Goal: Task Accomplishment & Management: Use online tool/utility

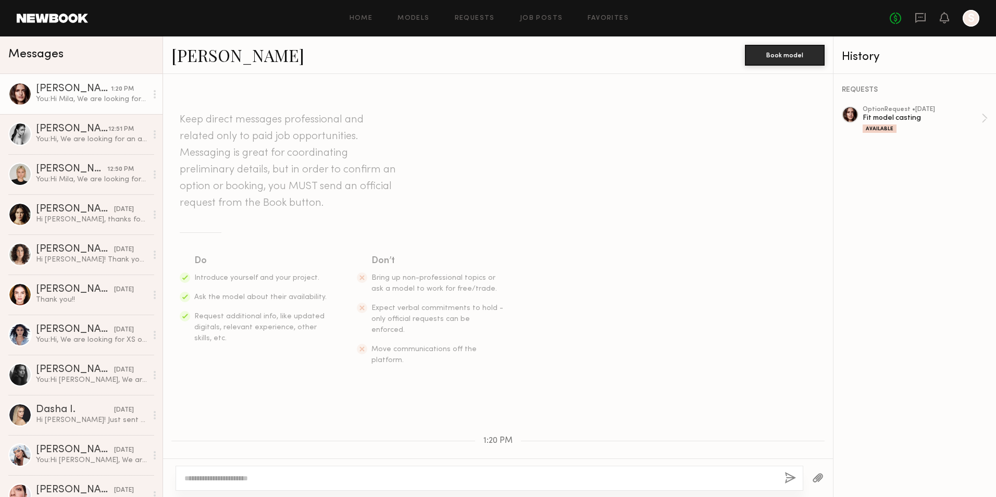
scroll to position [260, 0]
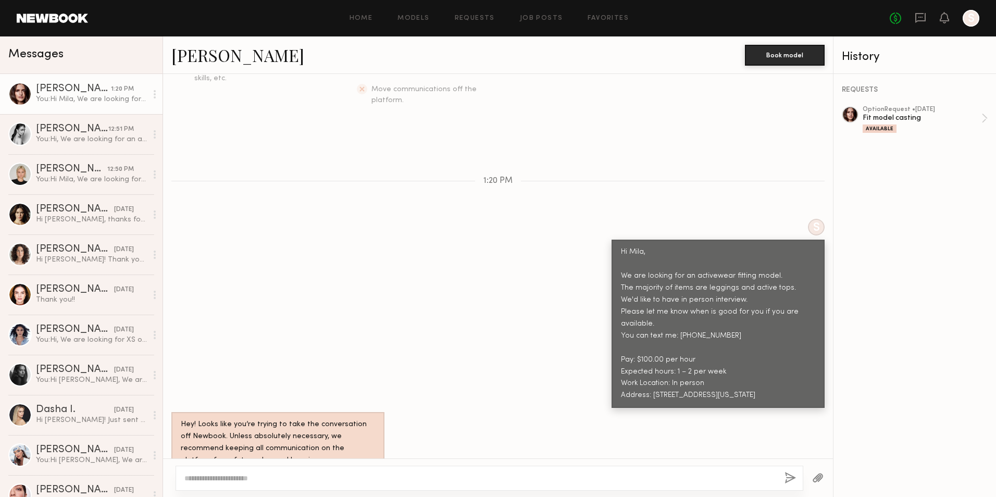
click at [65, 103] on div "You: Hi [PERSON_NAME], We are looking for an activewear fitting model. The majo…" at bounding box center [91, 99] width 111 height 10
click at [79, 107] on link "[PERSON_NAME] 1:20 PM You: Hi [PERSON_NAME], We are looking for an activewear f…" at bounding box center [81, 94] width 162 height 40
click at [80, 143] on div "You: Hi, We are looking for an activewear fitting model. The majority of items …" at bounding box center [91, 139] width 111 height 10
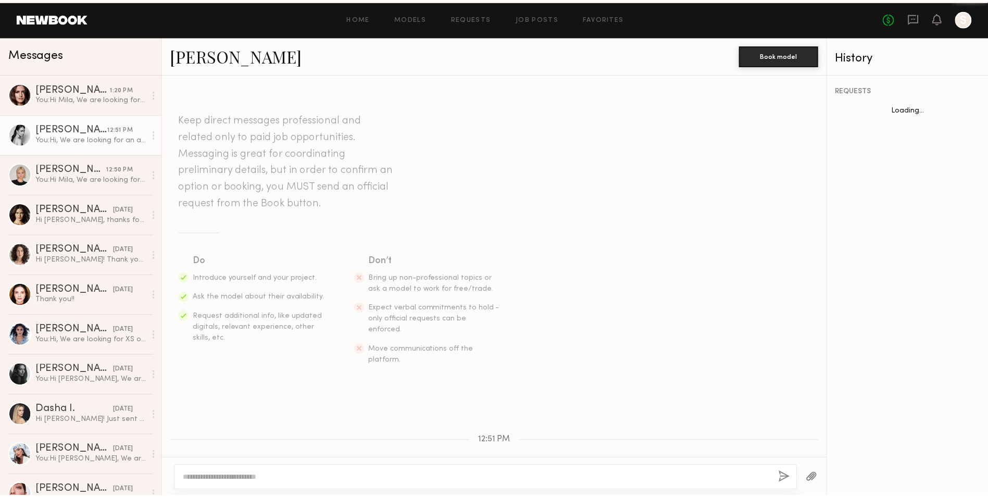
scroll to position [248, 0]
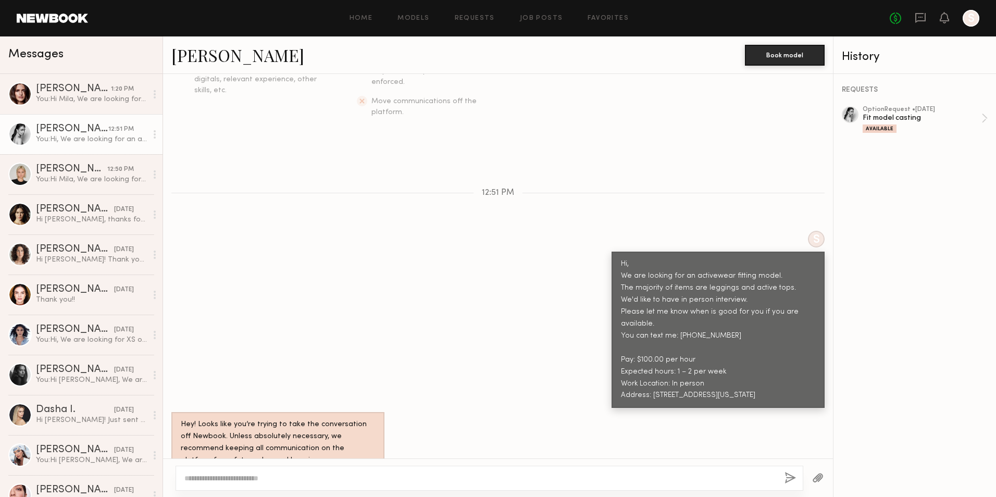
click at [68, 18] on link at bounding box center [52, 18] width 71 height 9
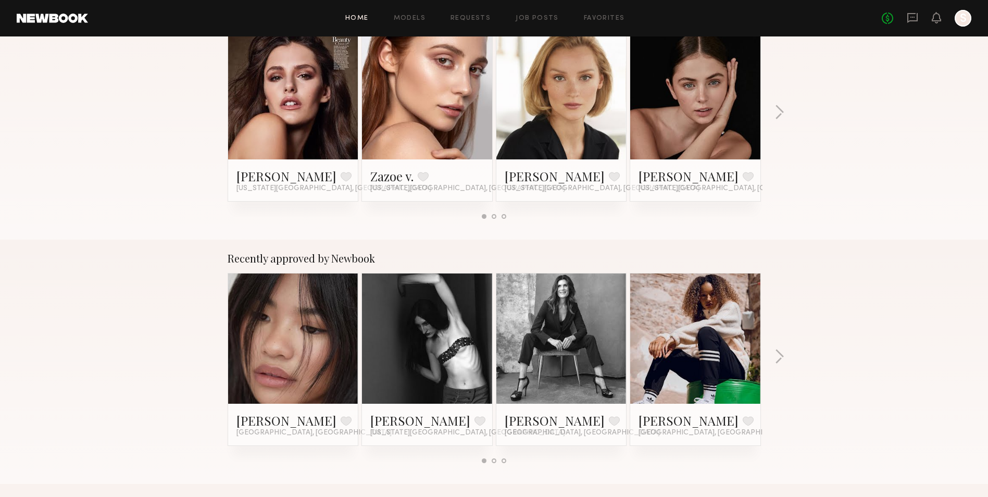
scroll to position [208, 0]
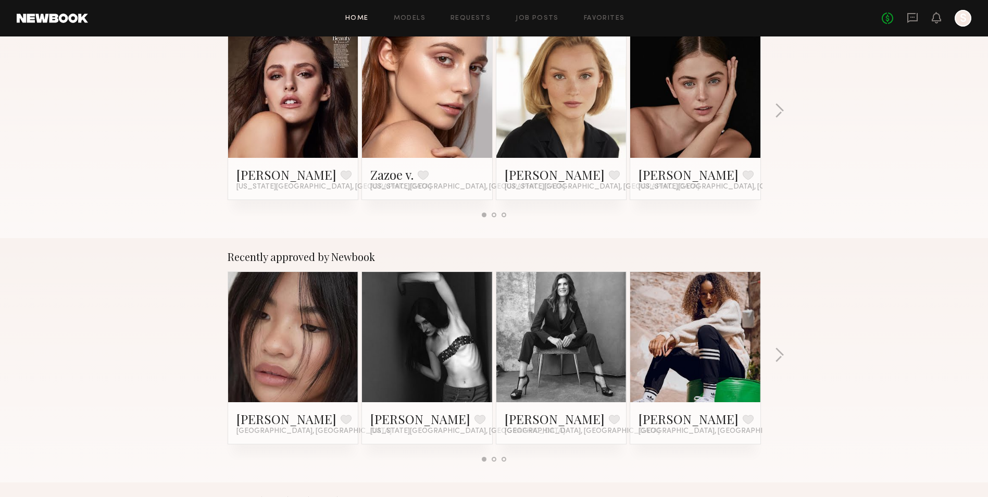
click at [591, 107] on link at bounding box center [562, 93] width 64 height 130
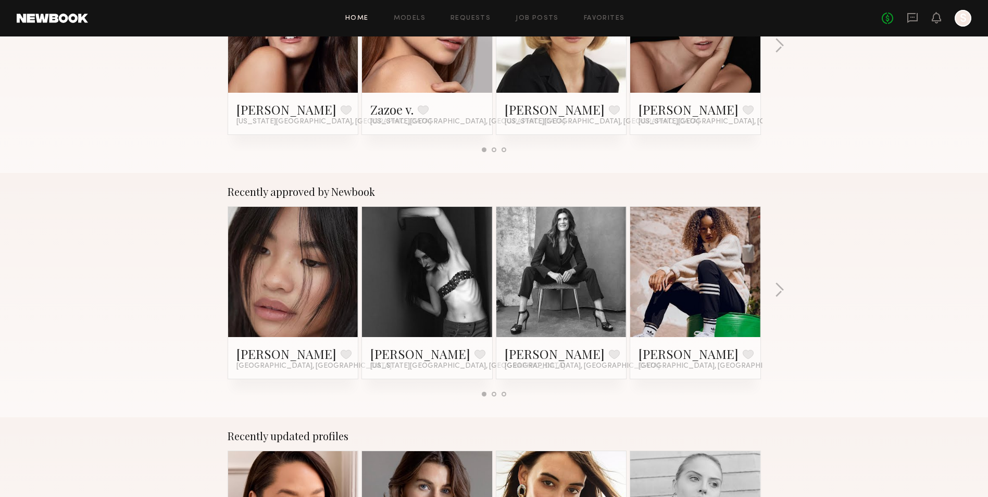
scroll to position [104, 0]
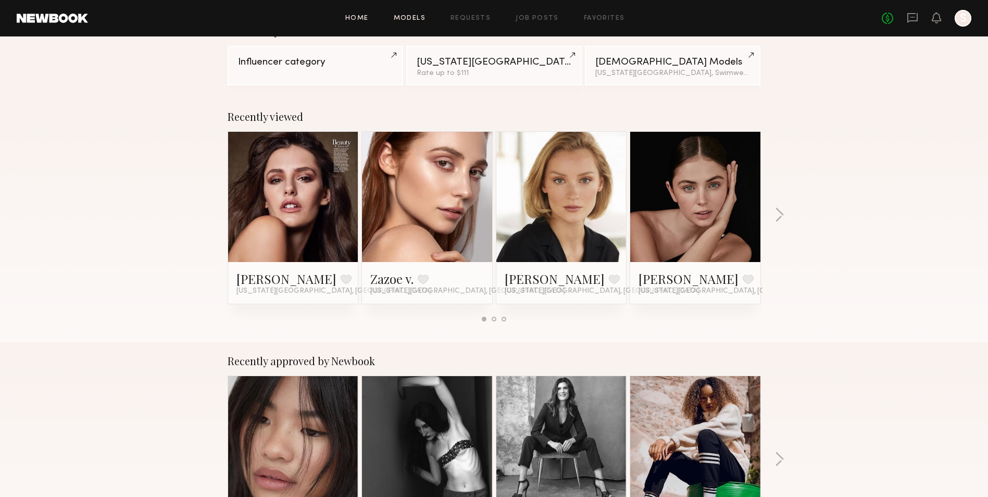
click at [415, 16] on link "Models" at bounding box center [410, 18] width 32 height 7
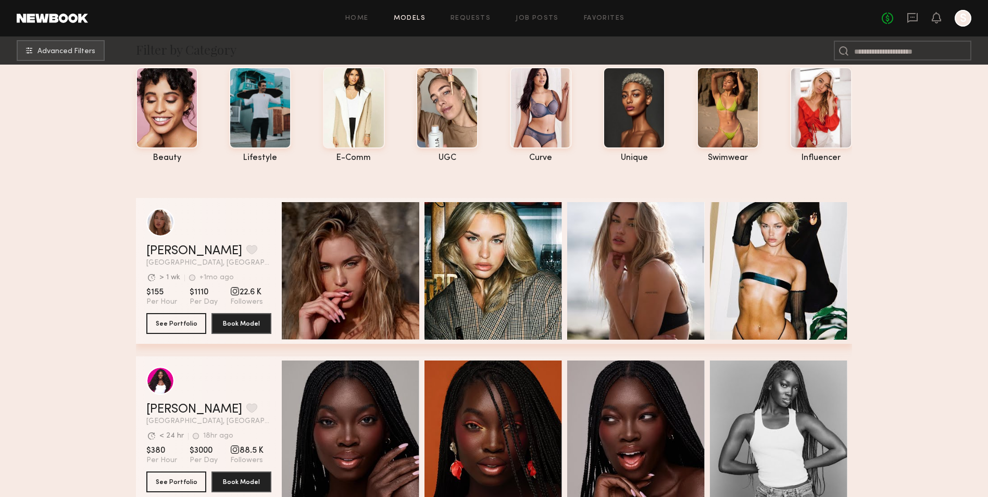
scroll to position [52, 0]
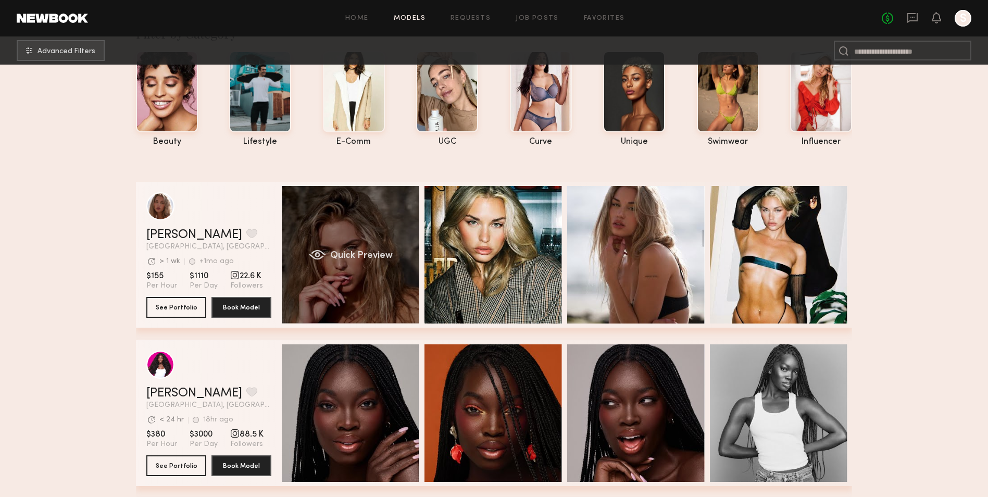
click at [375, 223] on div "Quick Preview" at bounding box center [350, 254] width 137 height 137
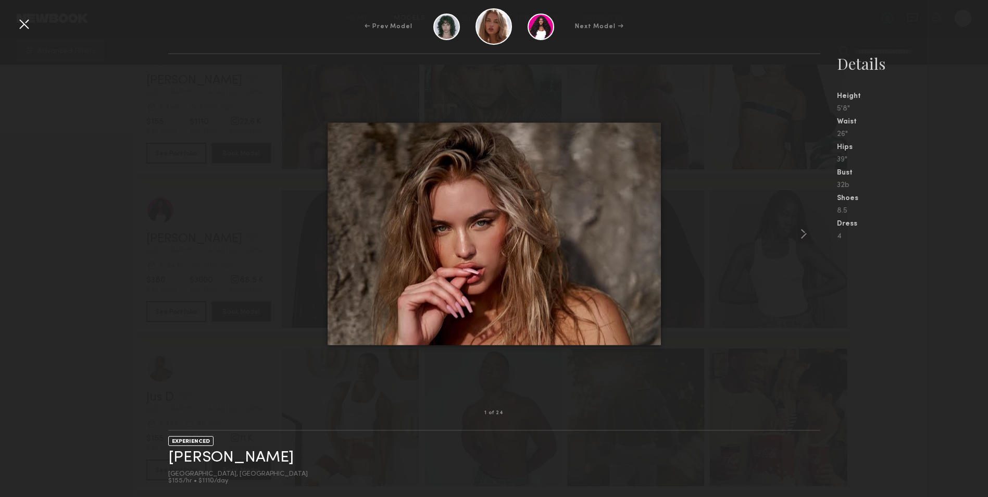
scroll to position [208, 0]
click at [799, 234] on common-icon at bounding box center [803, 233] width 17 height 17
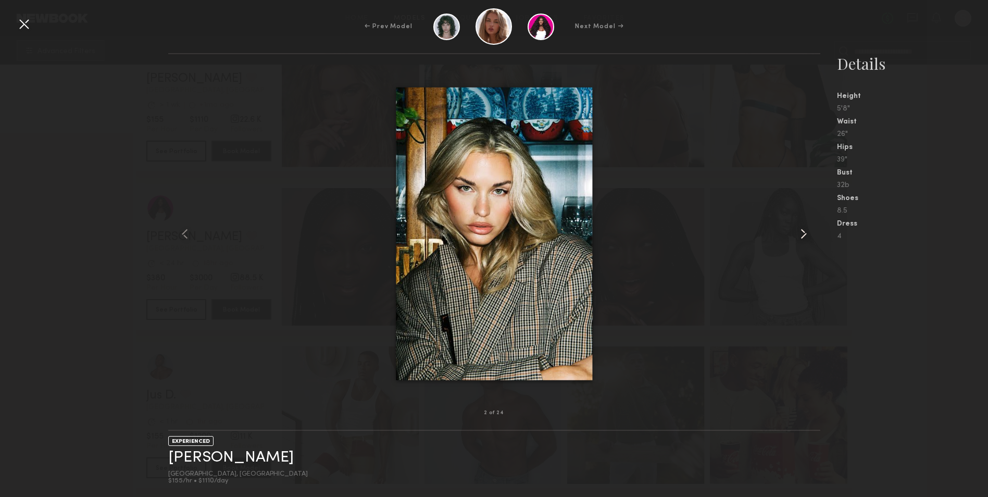
click at [799, 235] on common-icon at bounding box center [803, 233] width 17 height 17
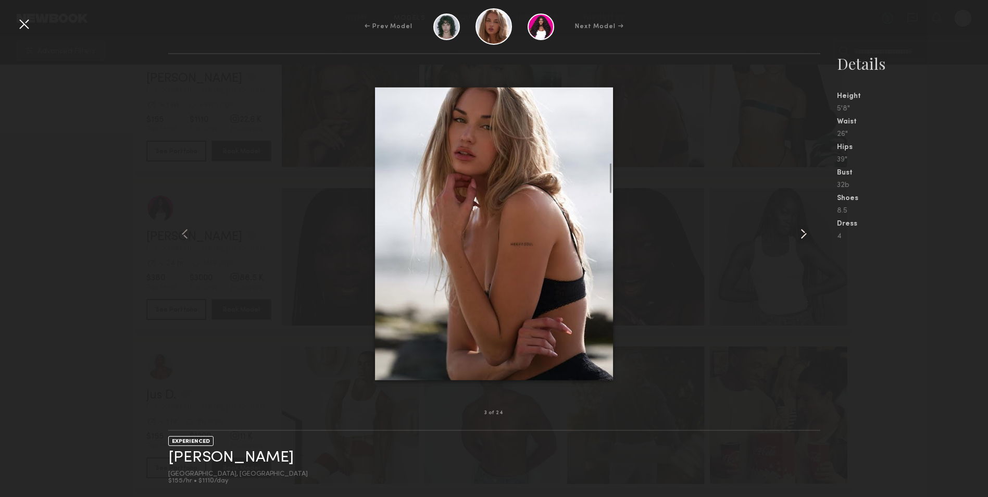
click at [799, 235] on common-icon at bounding box center [803, 233] width 17 height 17
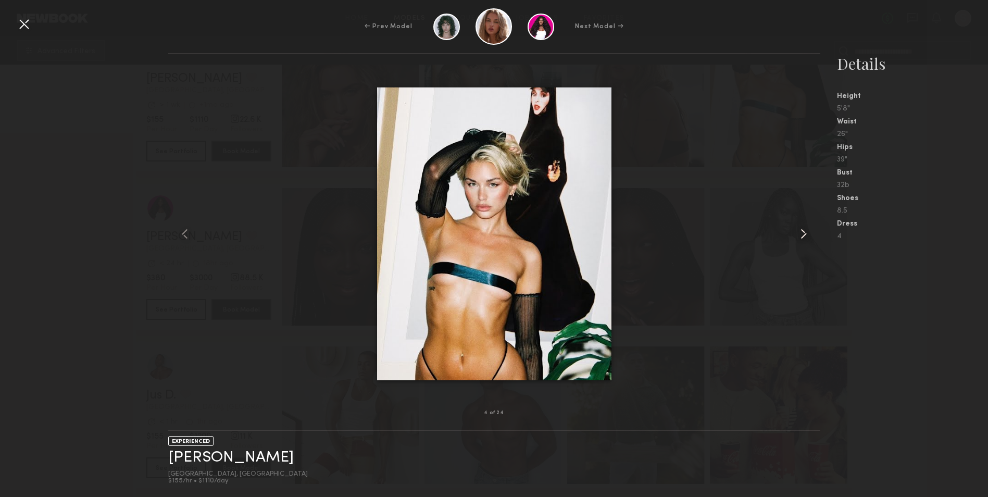
click at [799, 235] on common-icon at bounding box center [803, 233] width 17 height 17
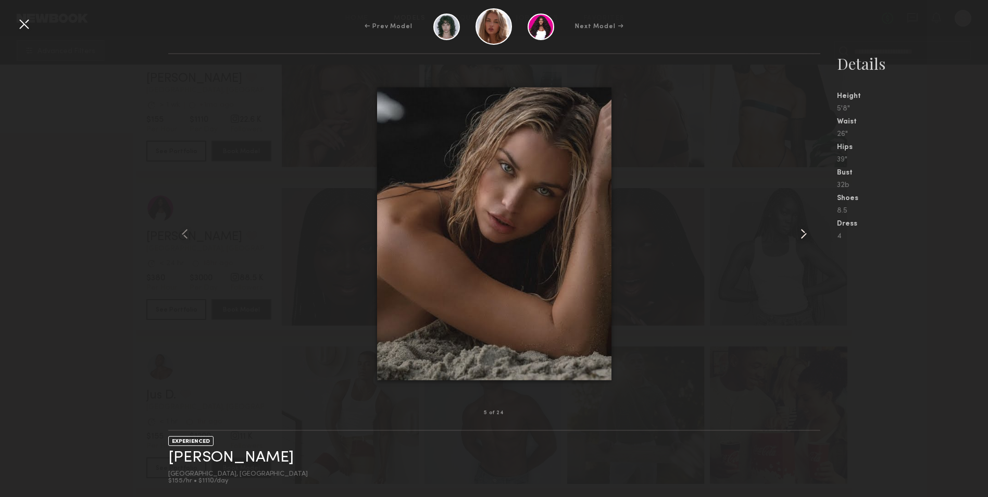
click at [799, 235] on common-icon at bounding box center [803, 233] width 17 height 17
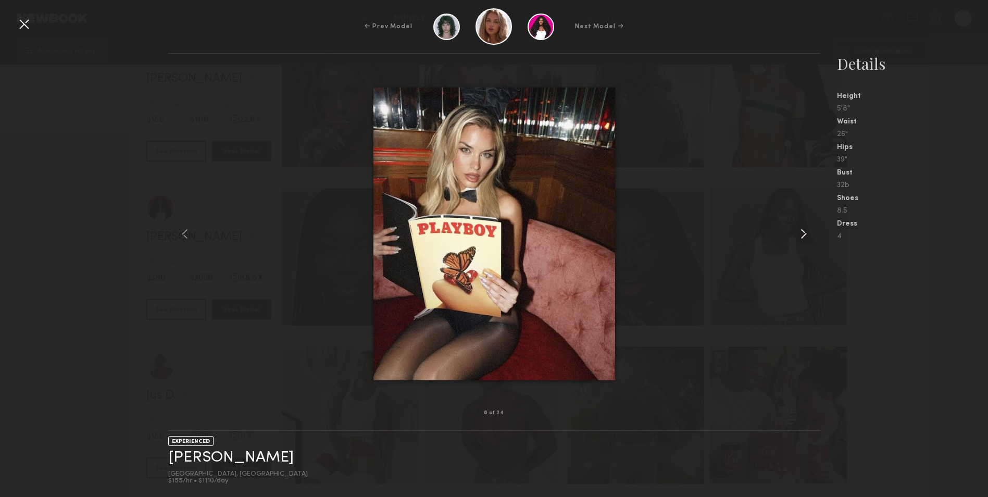
click at [799, 235] on common-icon at bounding box center [803, 233] width 17 height 17
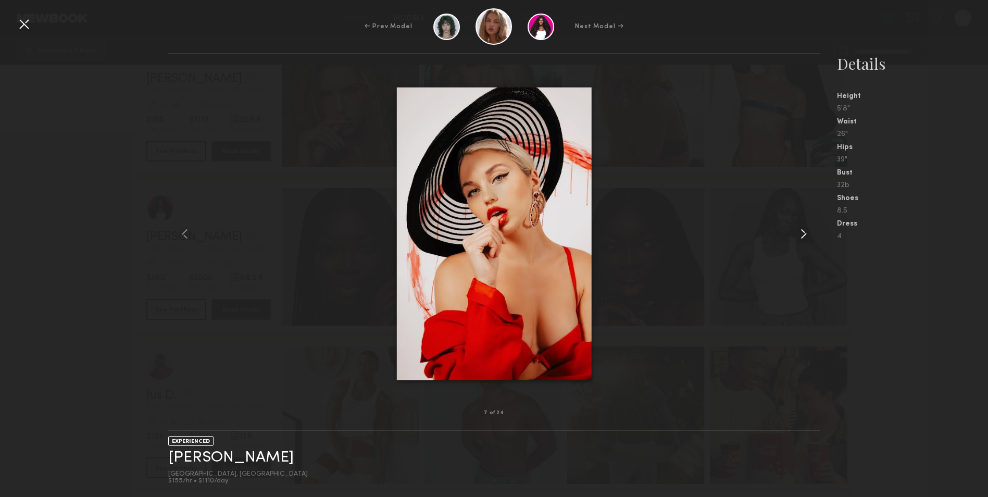
click at [798, 236] on common-icon at bounding box center [803, 233] width 17 height 17
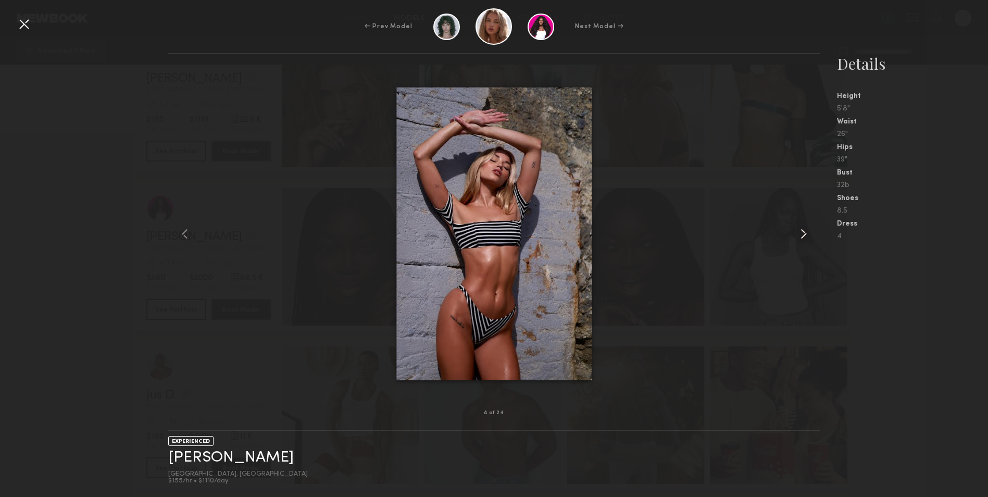
click at [798, 236] on common-icon at bounding box center [803, 233] width 17 height 17
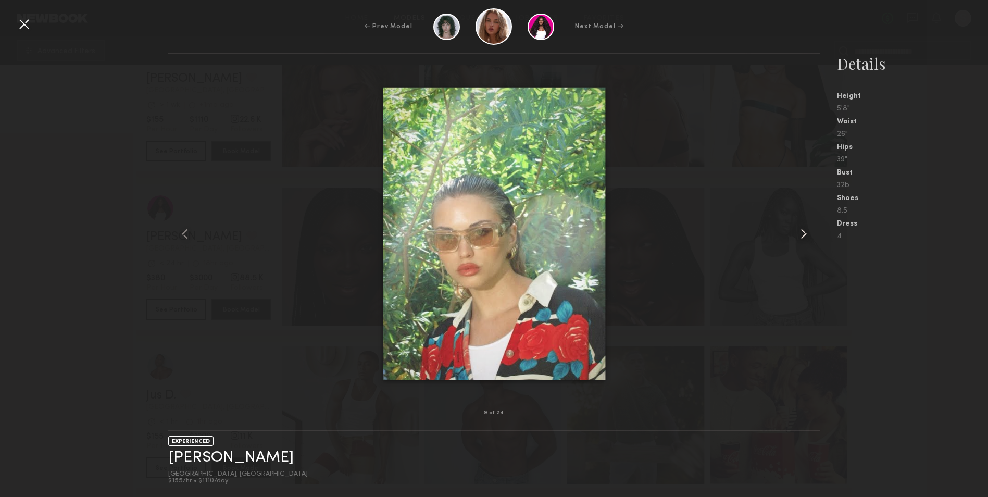
click at [798, 236] on common-icon at bounding box center [803, 233] width 17 height 17
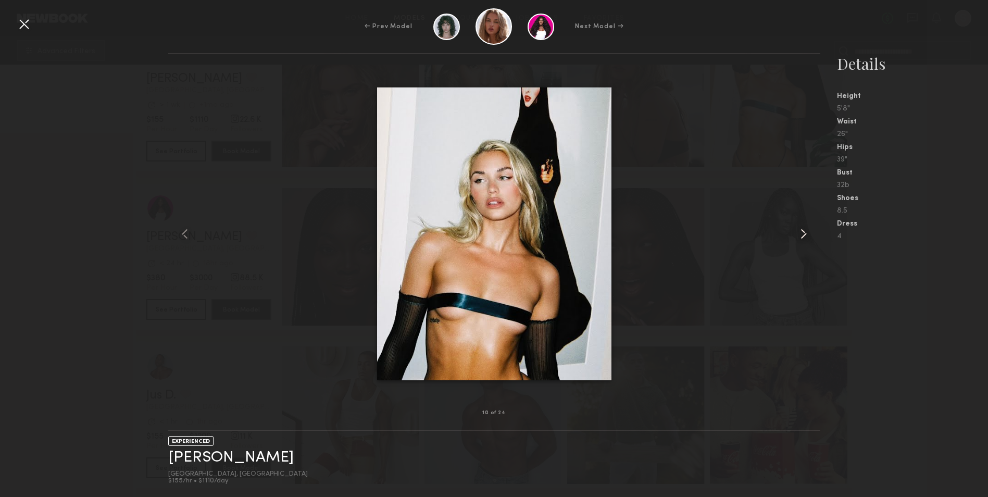
click at [798, 236] on common-icon at bounding box center [803, 233] width 17 height 17
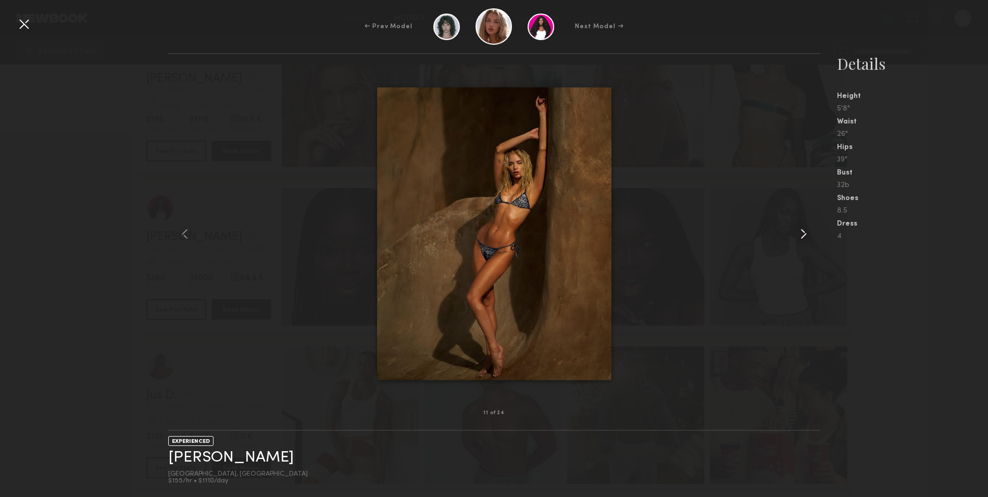
click at [798, 236] on common-icon at bounding box center [803, 233] width 17 height 17
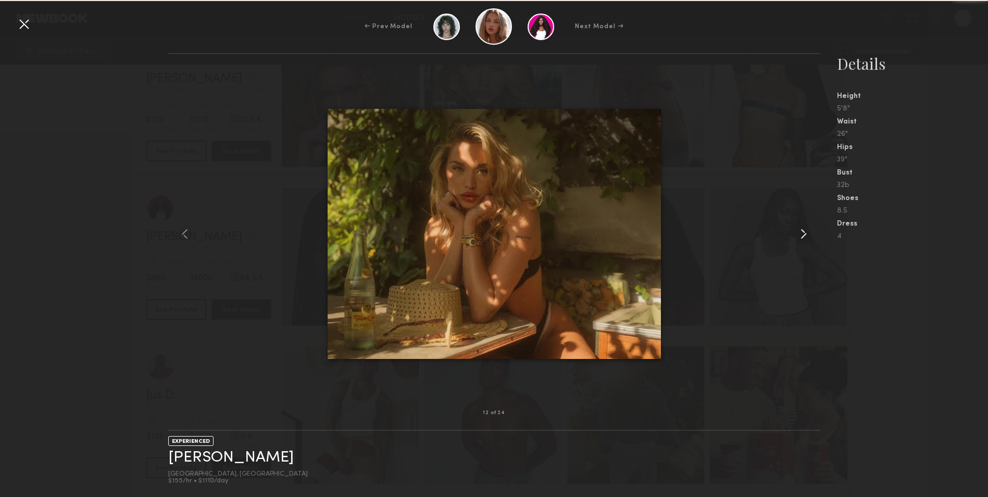
click at [798, 236] on common-icon at bounding box center [803, 233] width 17 height 17
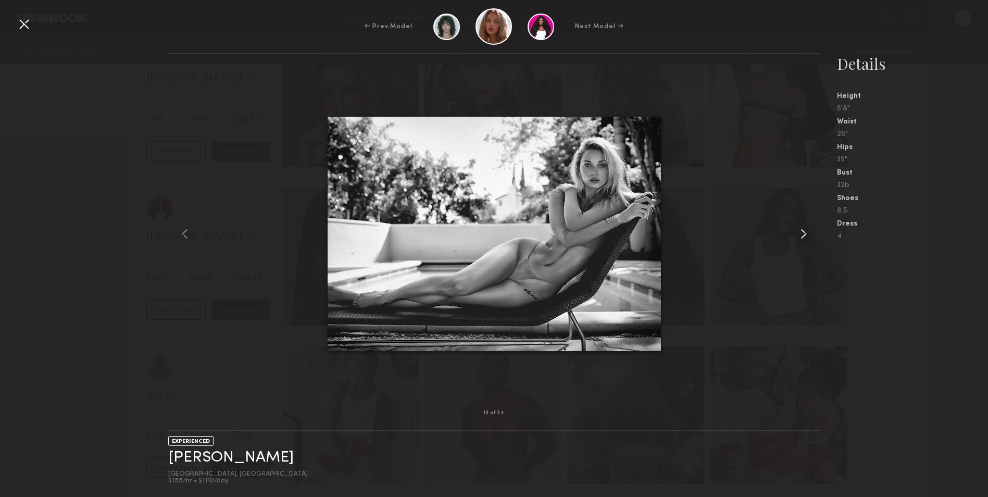
click at [798, 236] on common-icon at bounding box center [803, 233] width 17 height 17
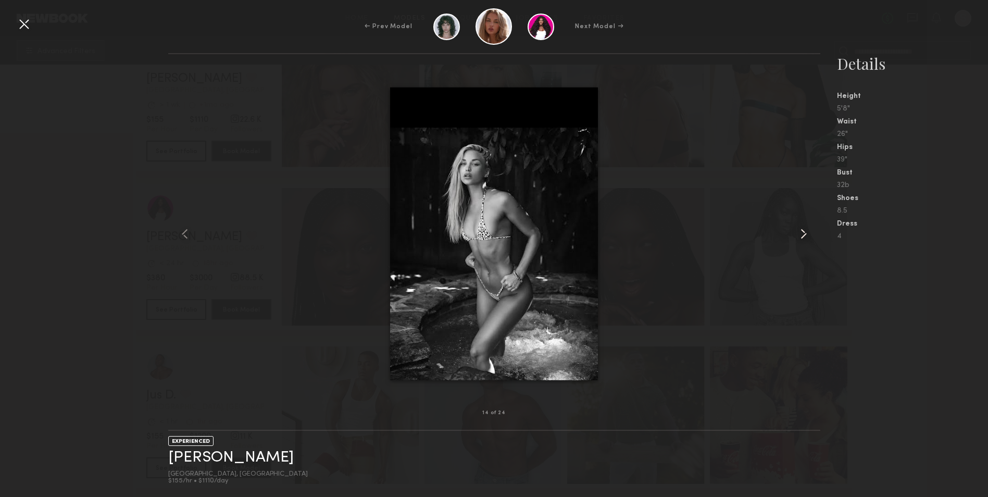
click at [798, 236] on common-icon at bounding box center [803, 233] width 17 height 17
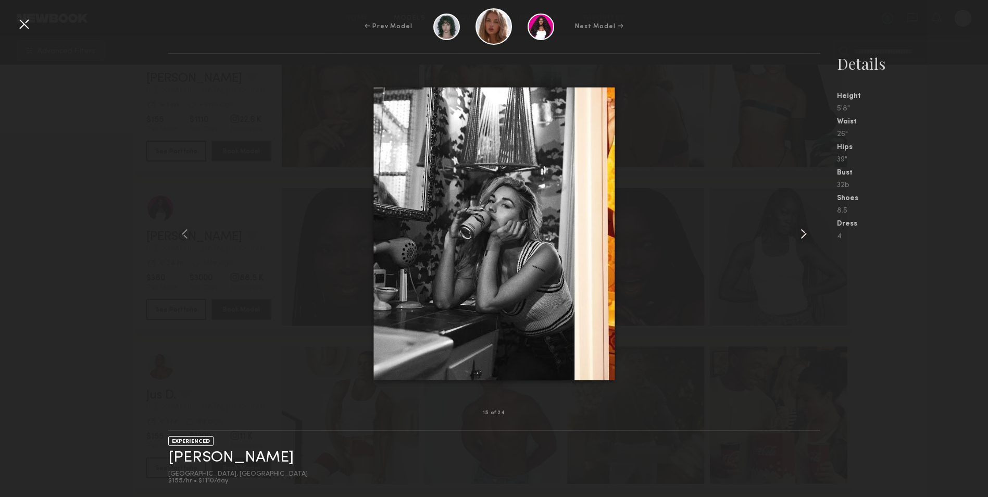
click at [798, 236] on common-icon at bounding box center [803, 233] width 17 height 17
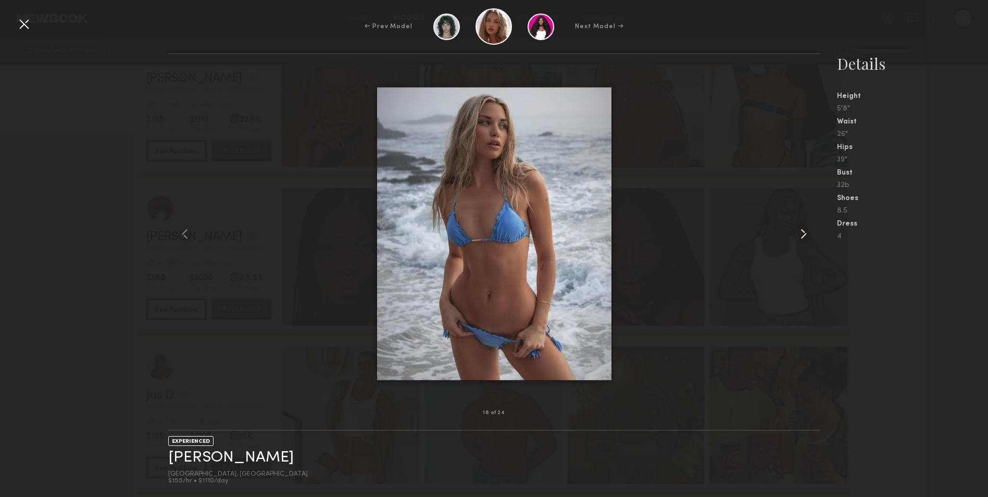
click at [798, 236] on common-icon at bounding box center [803, 233] width 17 height 17
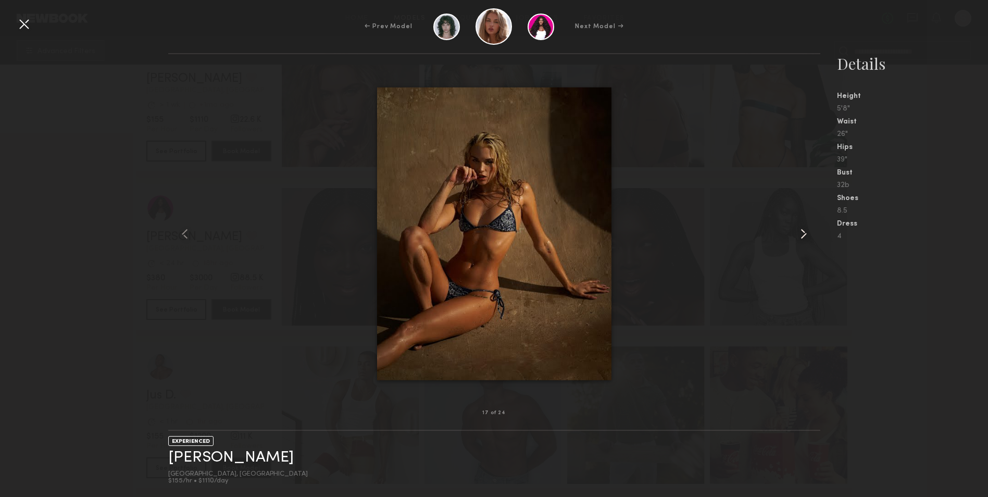
click at [796, 236] on common-icon at bounding box center [803, 233] width 17 height 17
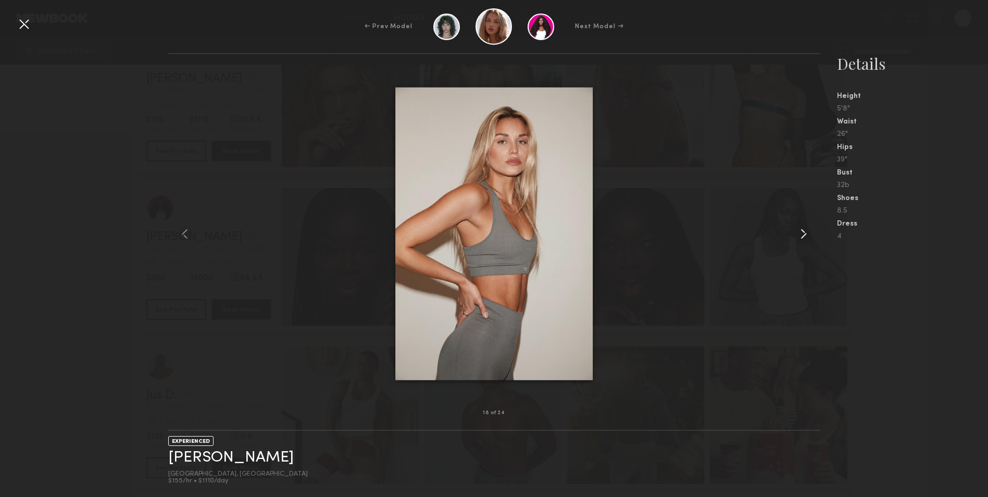
click at [805, 240] on common-icon at bounding box center [803, 233] width 17 height 17
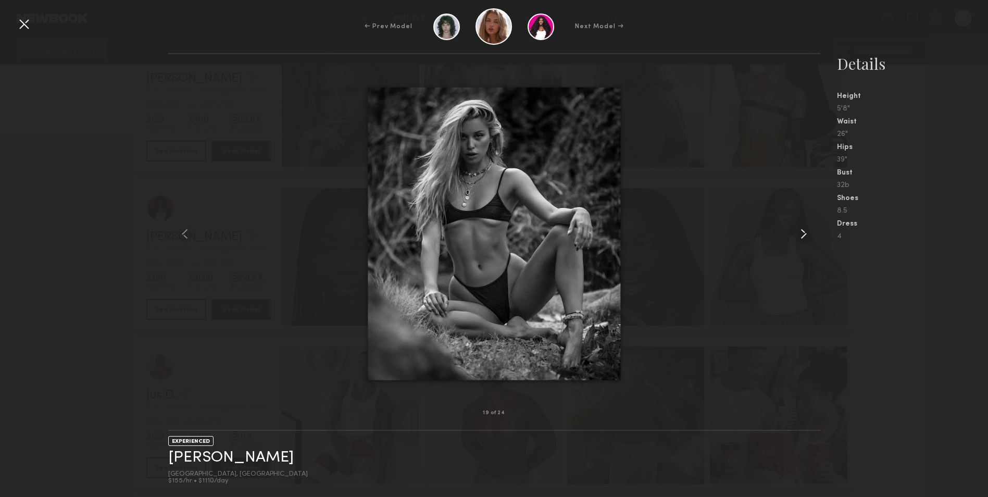
click at [806, 240] on common-icon at bounding box center [803, 233] width 17 height 17
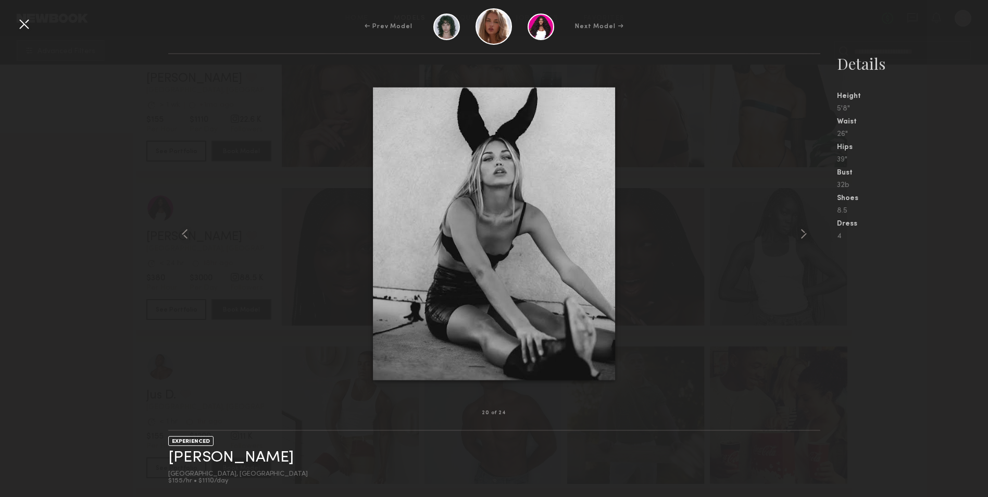
click at [875, 308] on nb-gallery-model-stats "Details Height 5'8" Waist 26" Hips 39" Bust 32b Shoes 8.5 Dress 4" at bounding box center [904, 275] width 168 height 444
click at [883, 302] on nb-gallery-model-stats "Details Height 5'8" Waist 26" Hips 39" Bust 32b Shoes 8.5 Dress 4" at bounding box center [904, 275] width 168 height 444
click at [21, 27] on div at bounding box center [24, 24] width 17 height 17
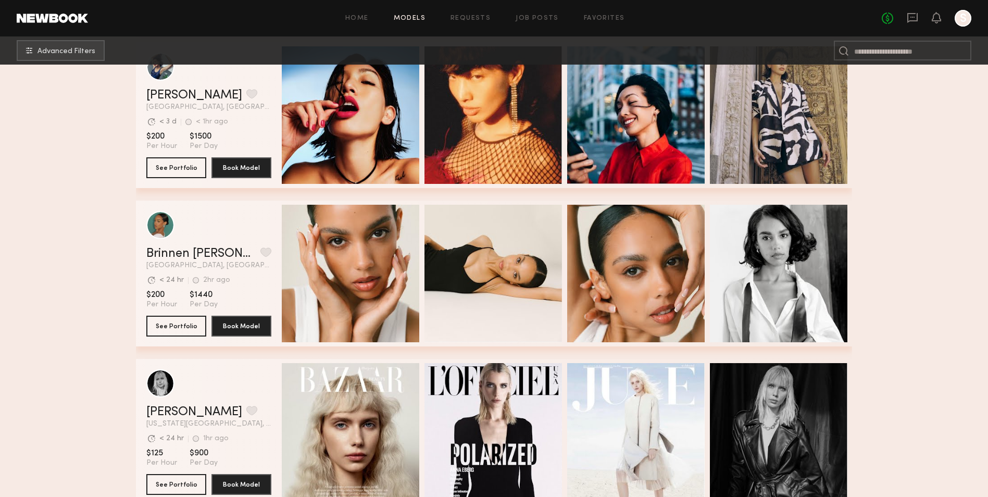
scroll to position [1614, 0]
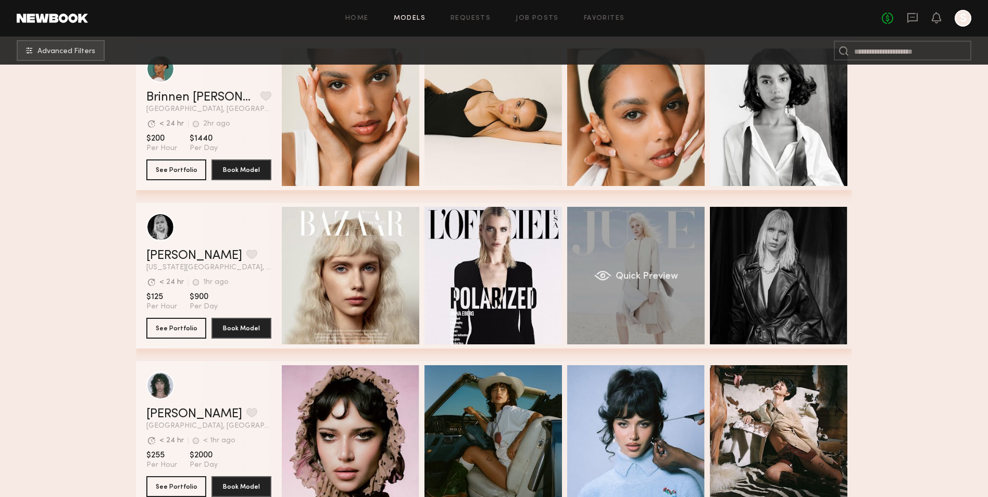
click at [628, 307] on div "Quick Preview" at bounding box center [635, 275] width 137 height 137
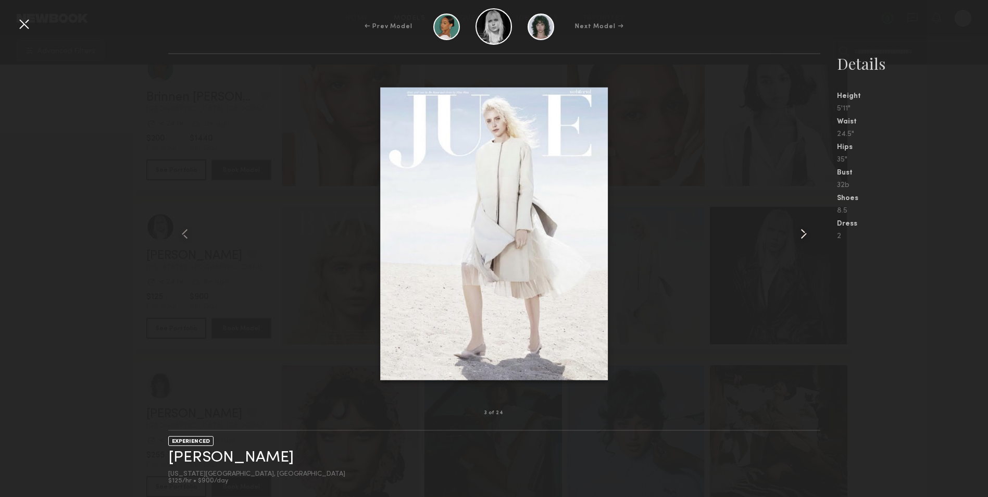
click at [809, 233] on common-icon at bounding box center [803, 233] width 17 height 17
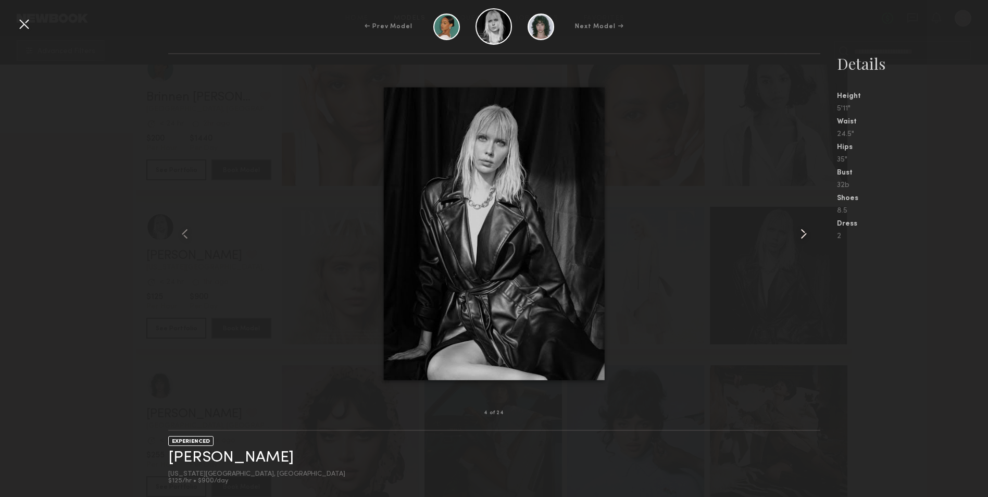
click at [806, 239] on common-icon at bounding box center [803, 233] width 17 height 17
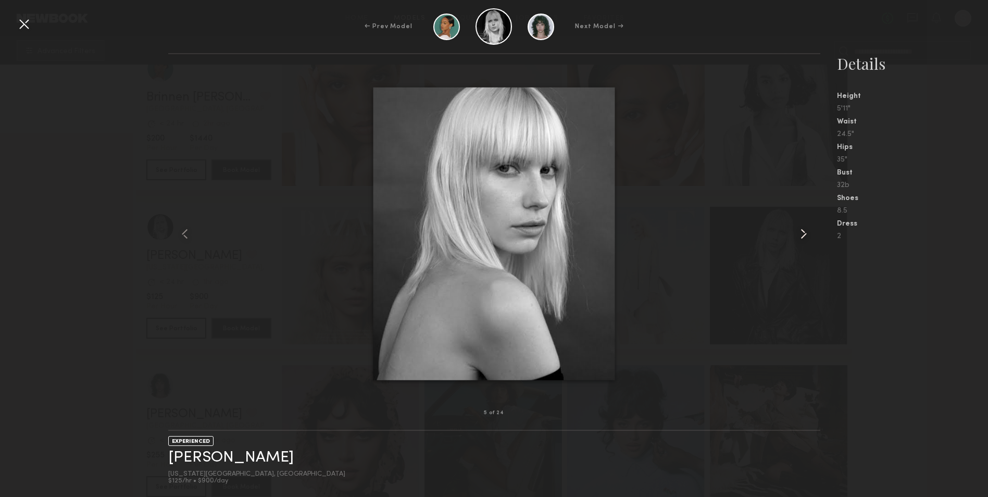
click at [806, 239] on common-icon at bounding box center [803, 233] width 17 height 17
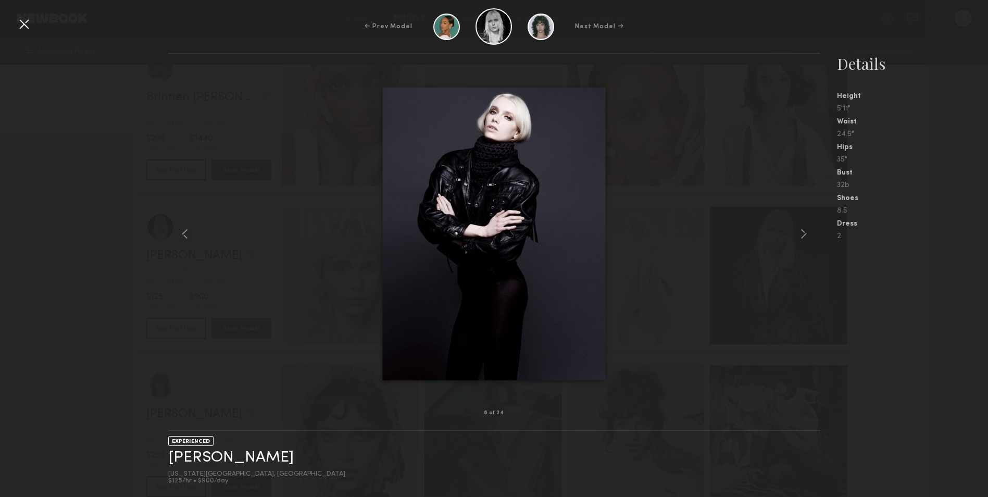
click at [790, 327] on div at bounding box center [494, 233] width 652 height 325
click at [26, 24] on div at bounding box center [24, 24] width 17 height 17
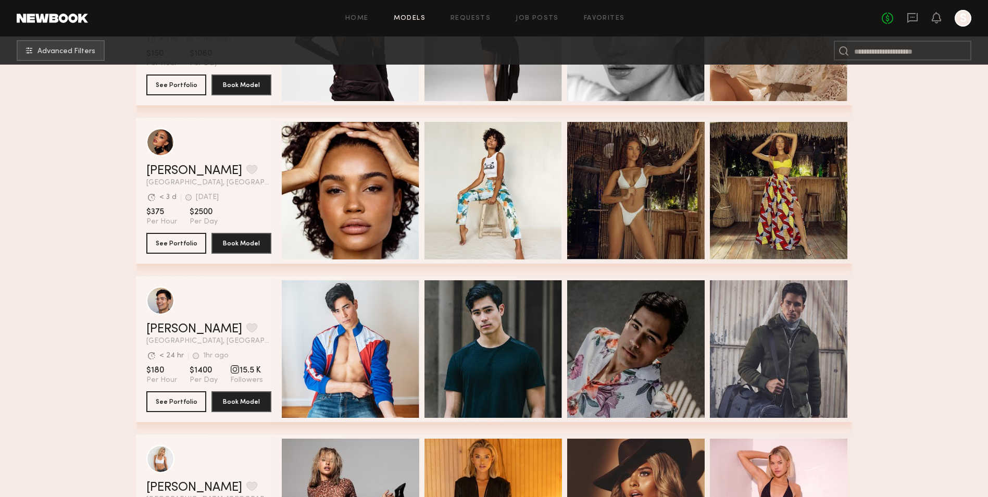
scroll to position [3073, 0]
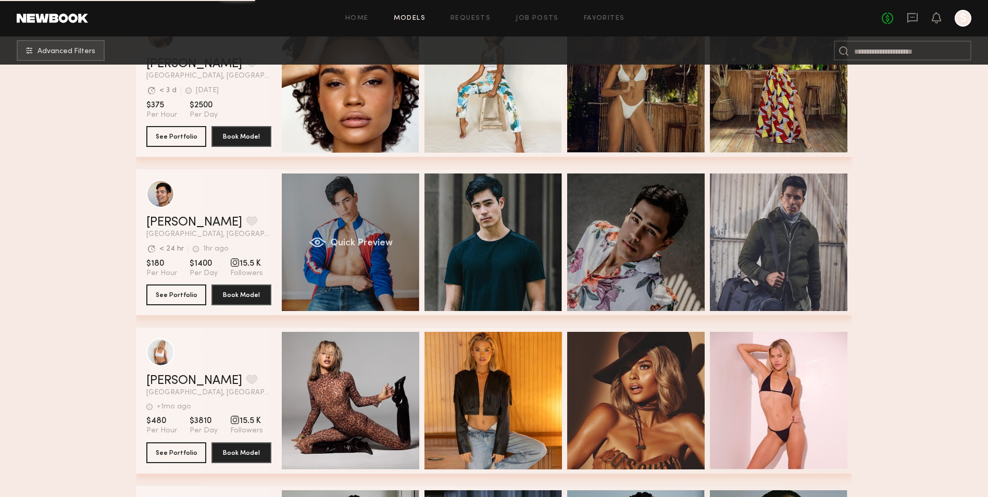
click at [365, 214] on div "Quick Preview" at bounding box center [350, 241] width 137 height 137
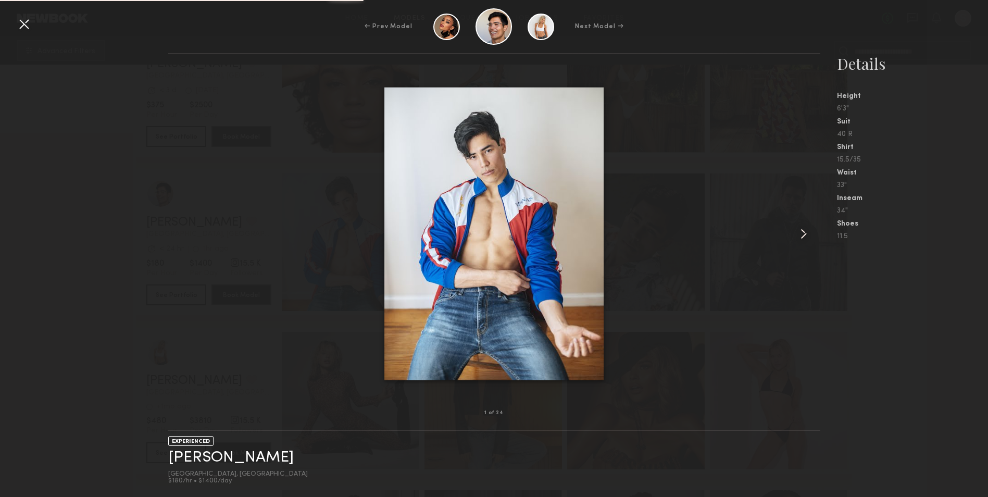
click at [797, 231] on common-icon at bounding box center [803, 233] width 17 height 17
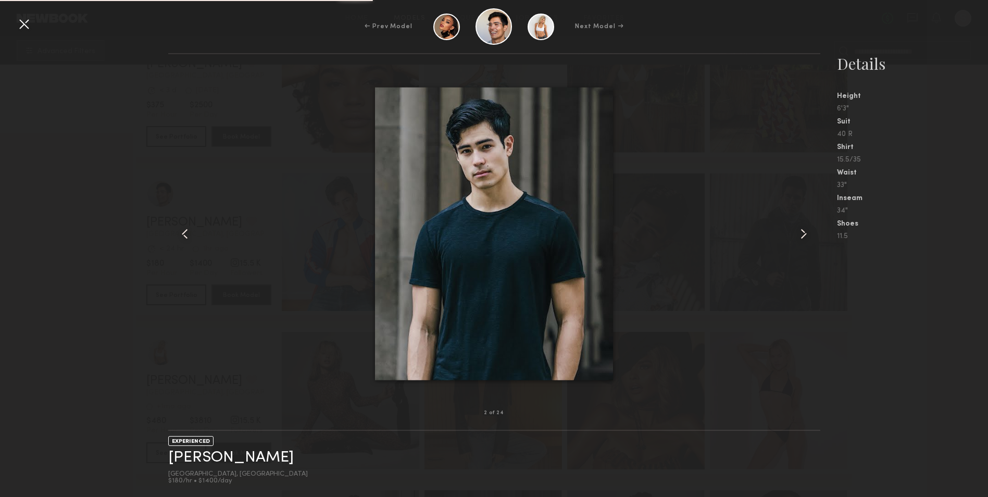
click at [795, 232] on common-icon at bounding box center [803, 233] width 17 height 17
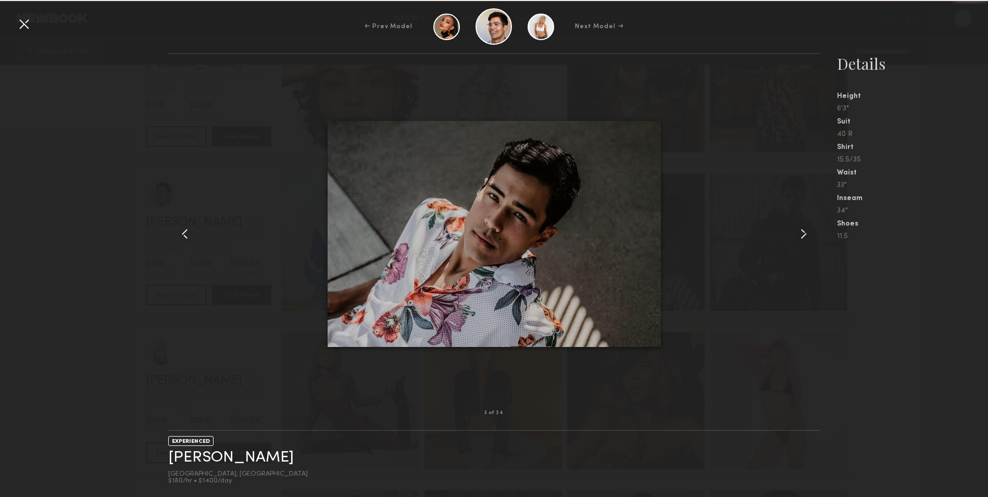
click at [795, 232] on common-icon at bounding box center [803, 233] width 17 height 17
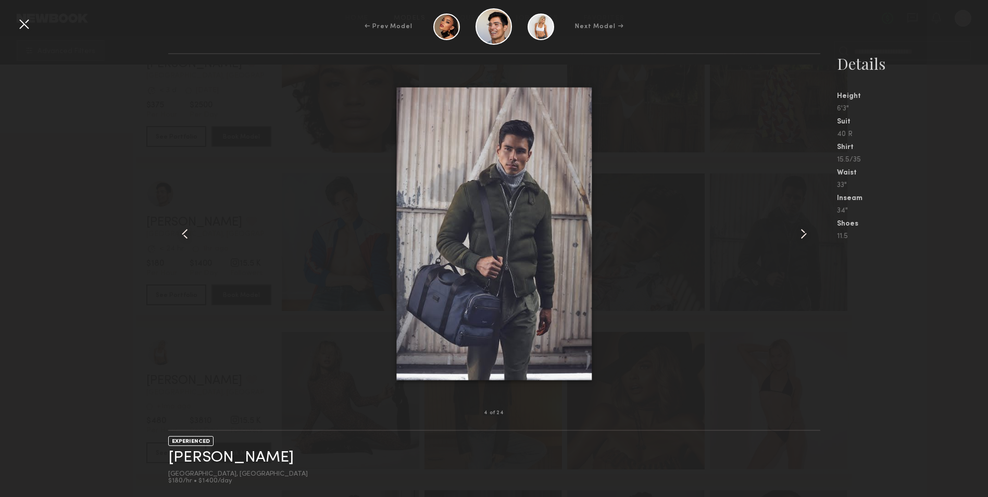
click at [795, 232] on common-icon at bounding box center [803, 233] width 17 height 17
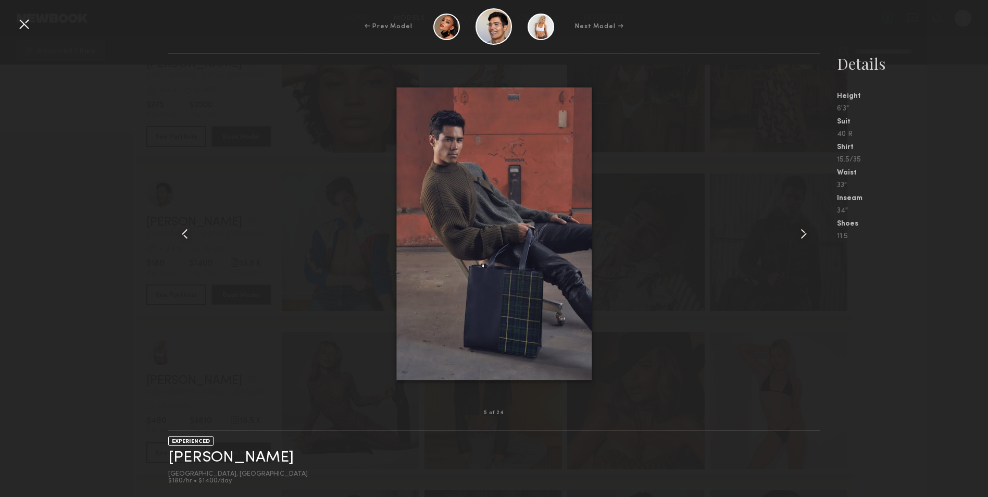
click at [795, 232] on common-icon at bounding box center [803, 233] width 17 height 17
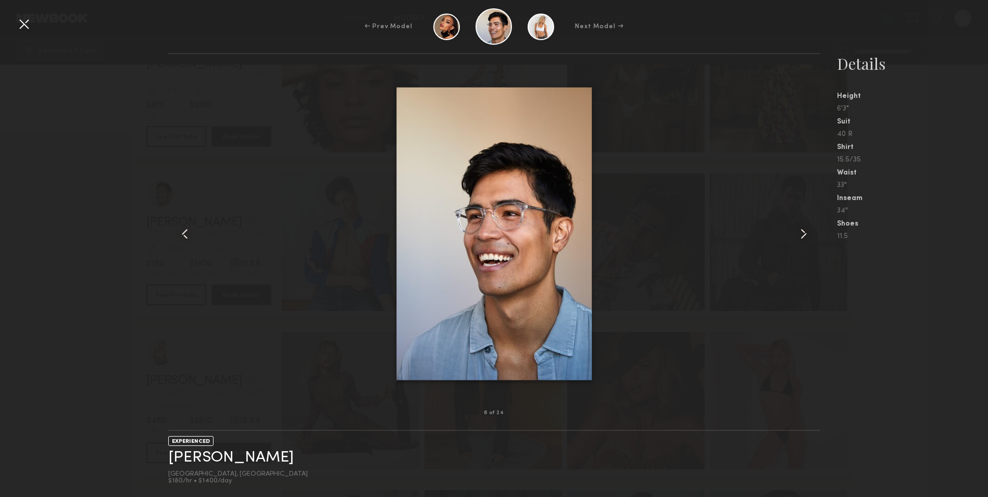
click at [795, 232] on common-icon at bounding box center [803, 233] width 17 height 17
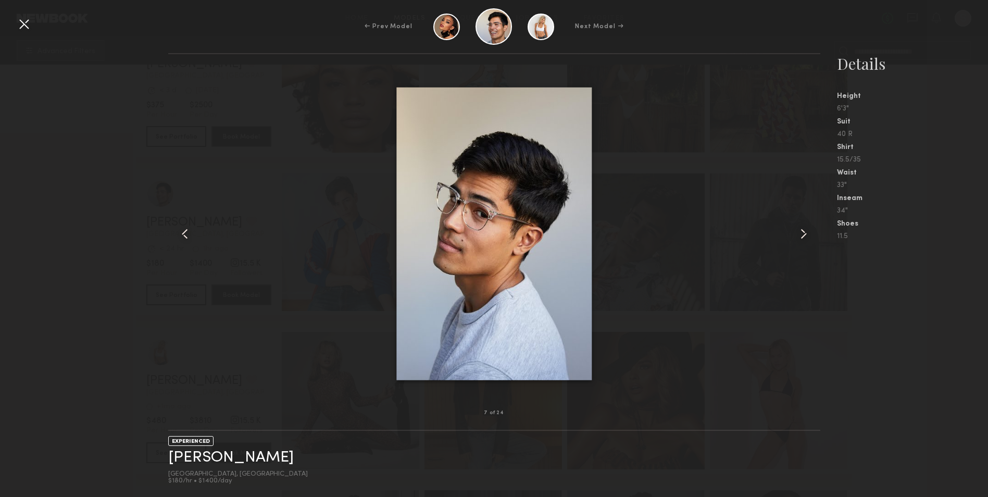
click at [28, 19] on div at bounding box center [24, 24] width 17 height 17
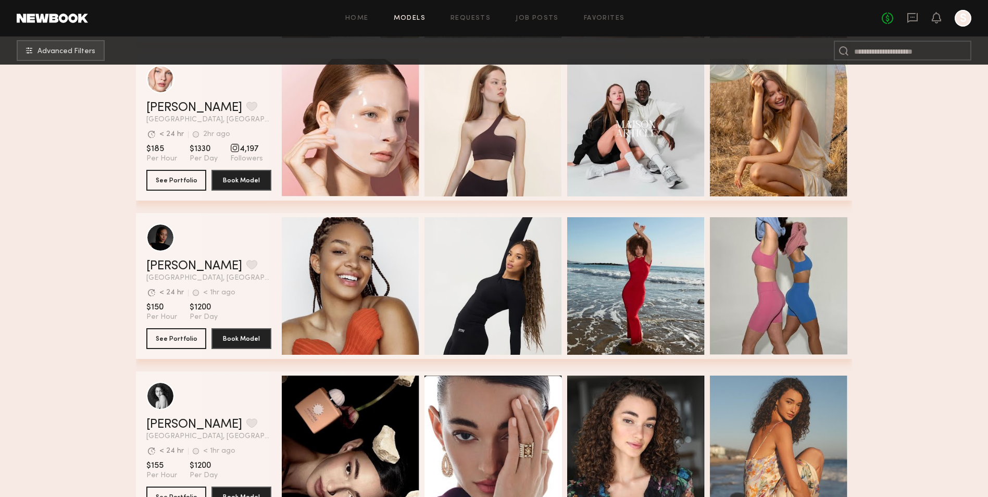
scroll to position [6614, 0]
